Goal: Task Accomplishment & Management: Complete application form

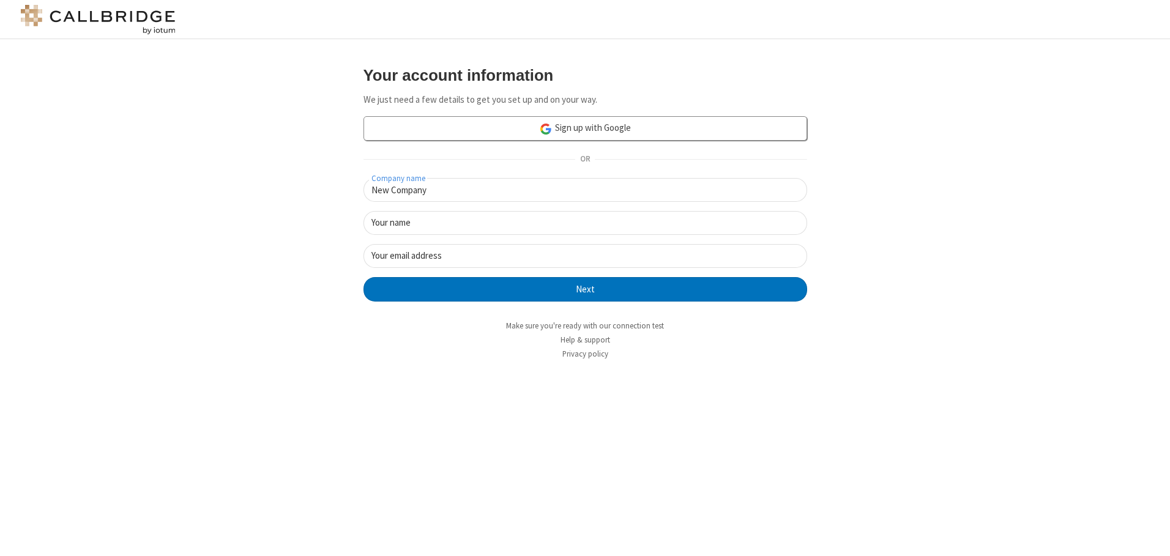
type input "New Company"
type input "New User"
type input "[EMAIL_ADDRESS][DOMAIN_NAME]"
click button "Next" at bounding box center [586, 289] width 444 height 24
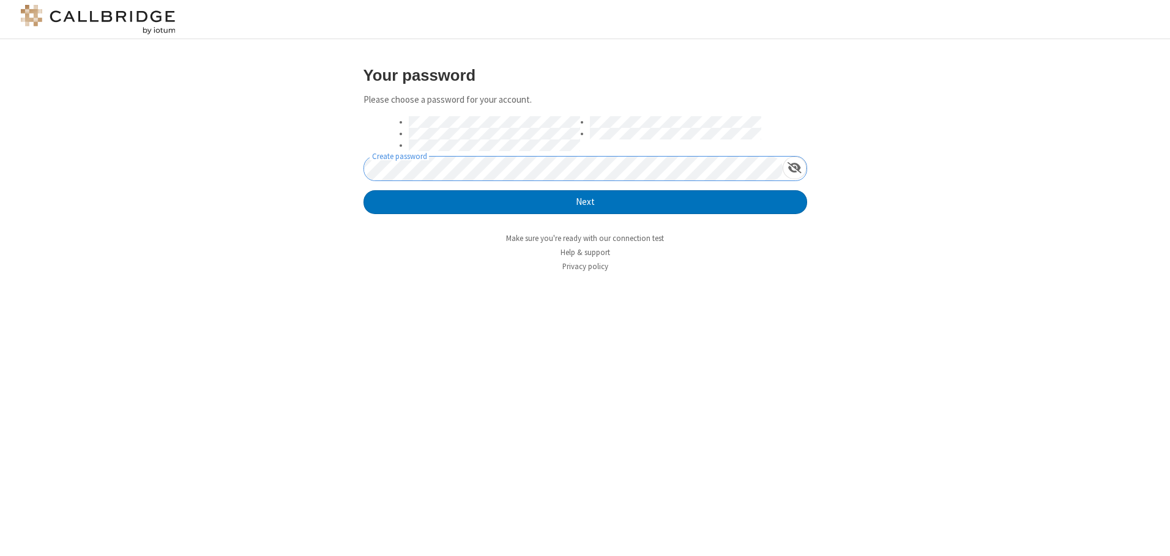
click button "Next" at bounding box center [586, 202] width 444 height 24
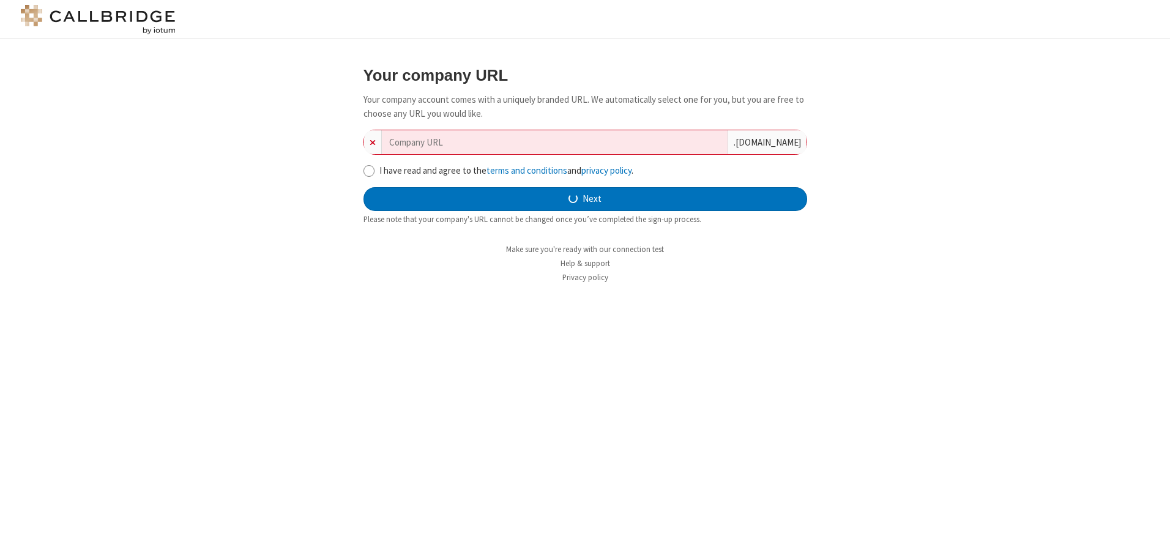
type input "new-company-multi-lateral-7630"
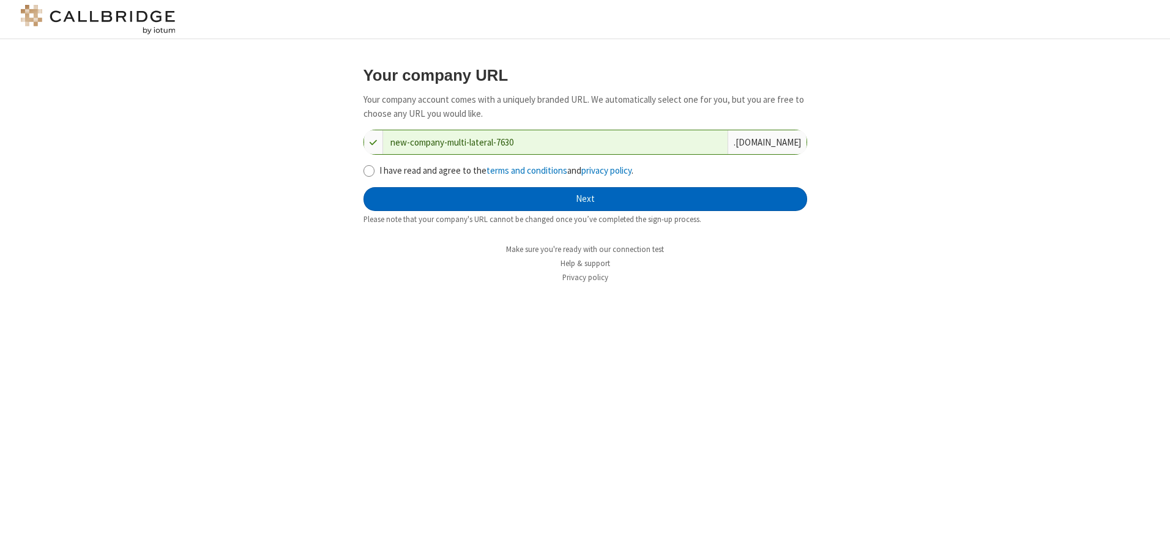
click at [585, 199] on button "Next" at bounding box center [586, 199] width 444 height 24
